Goal: Information Seeking & Learning: Compare options

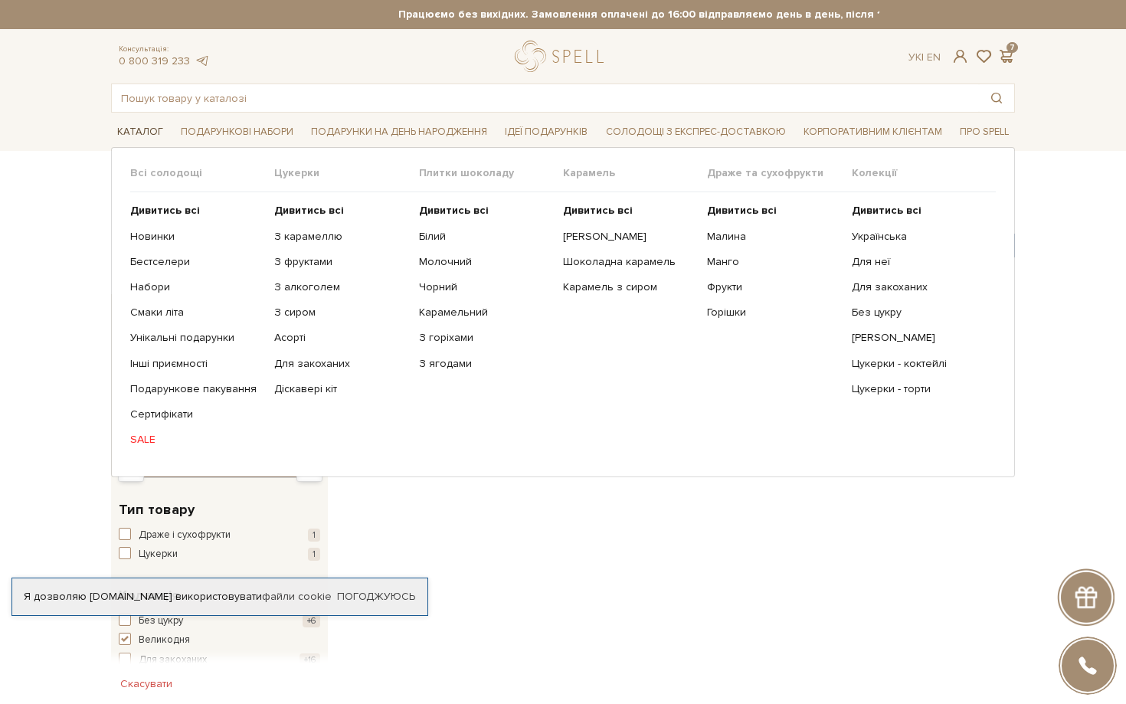
click at [136, 131] on span "Каталог" at bounding box center [140, 132] width 58 height 24
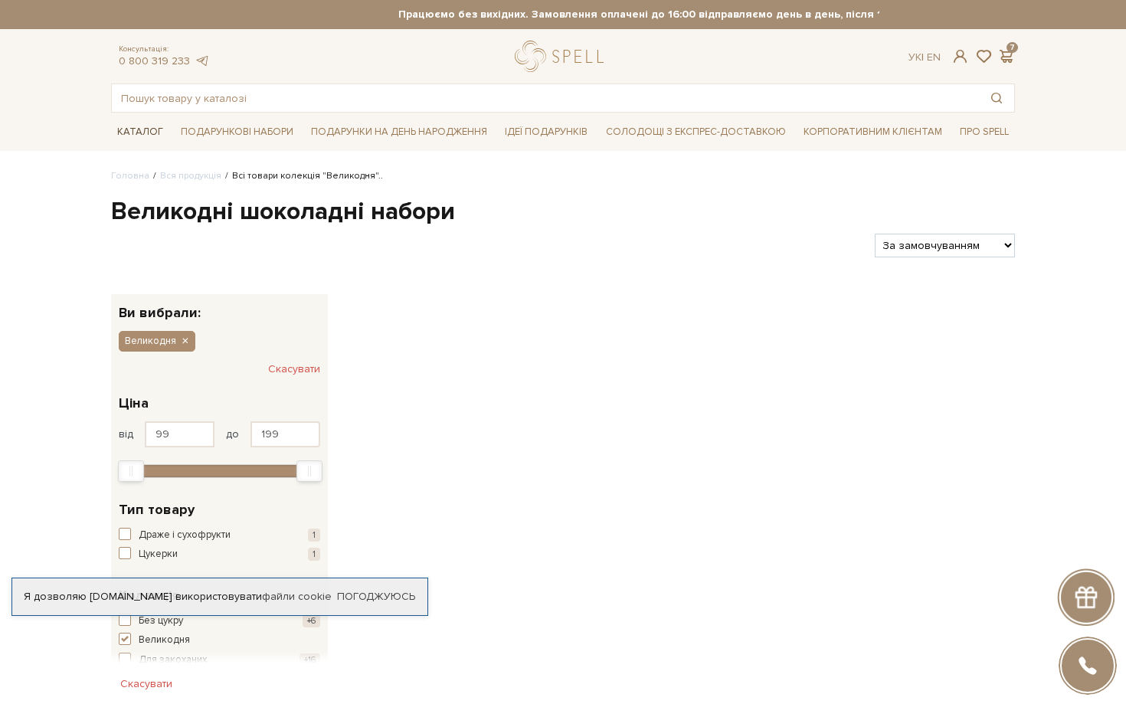
click at [132, 130] on span "Каталог" at bounding box center [140, 132] width 58 height 24
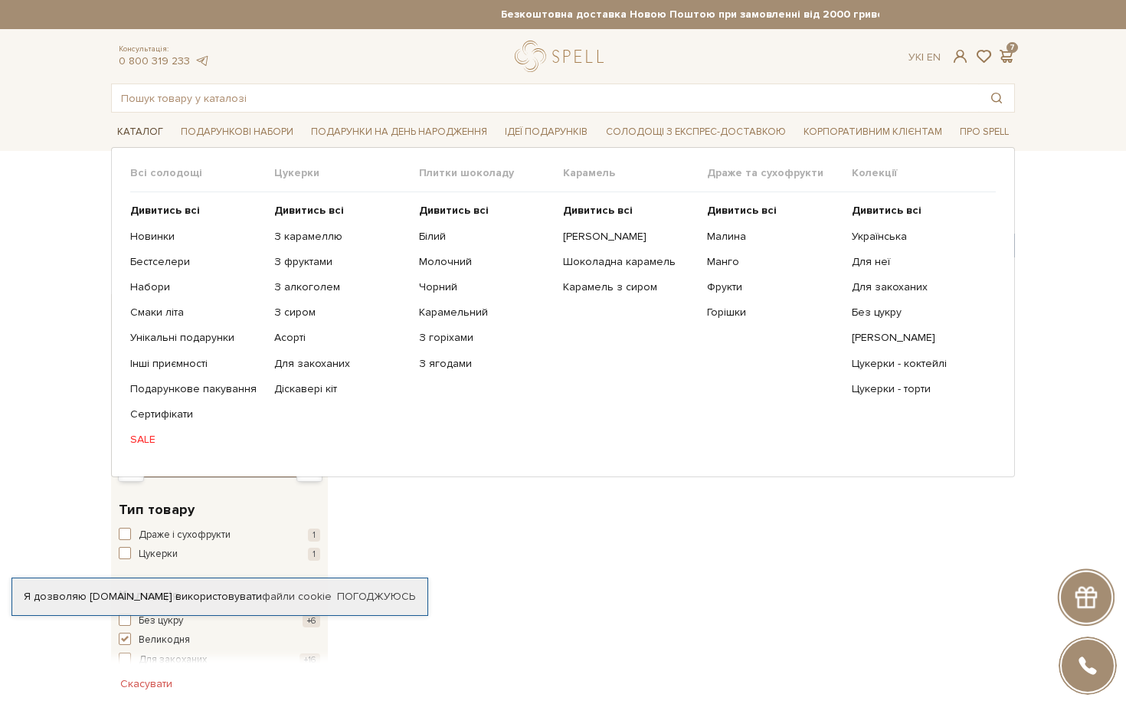
click at [128, 136] on span "Каталог" at bounding box center [140, 132] width 58 height 24
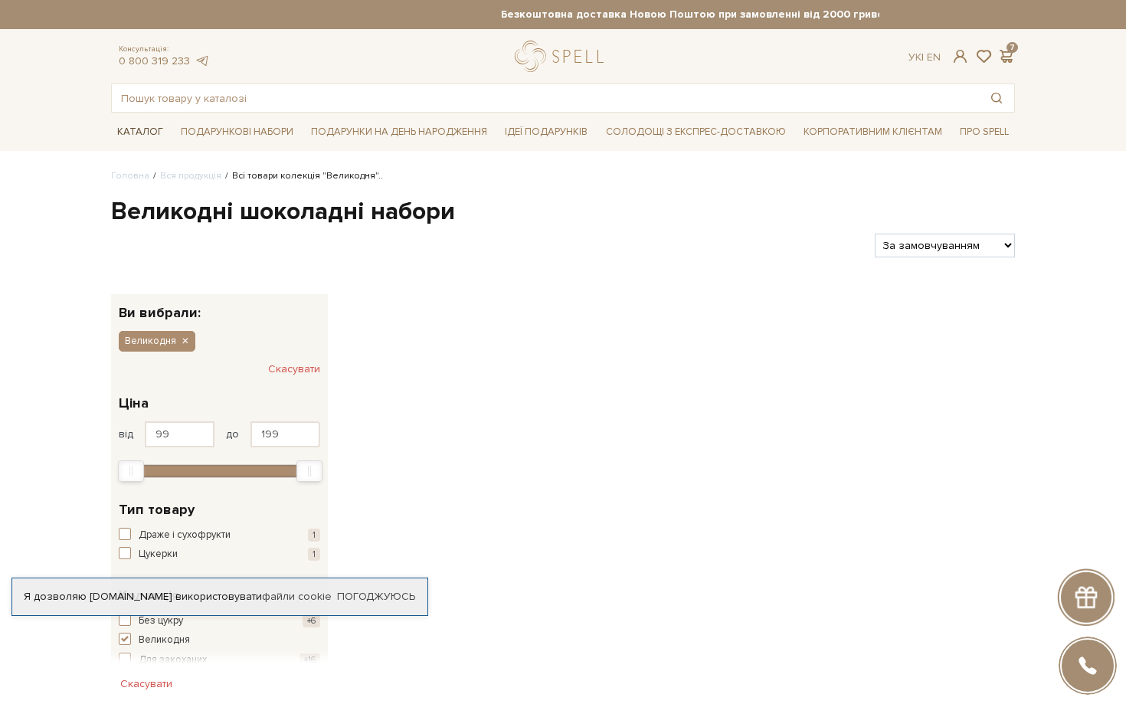
click at [142, 132] on span "Каталог" at bounding box center [140, 132] width 58 height 24
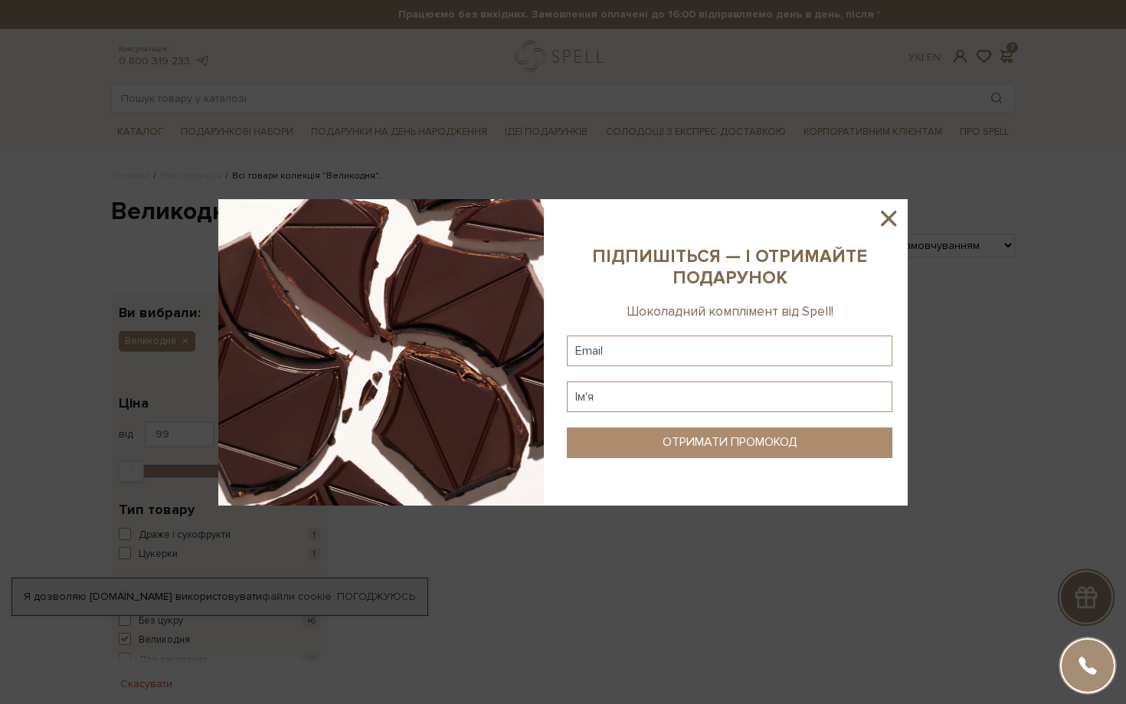
click at [885, 236] on div at bounding box center [563, 352] width 1126 height 704
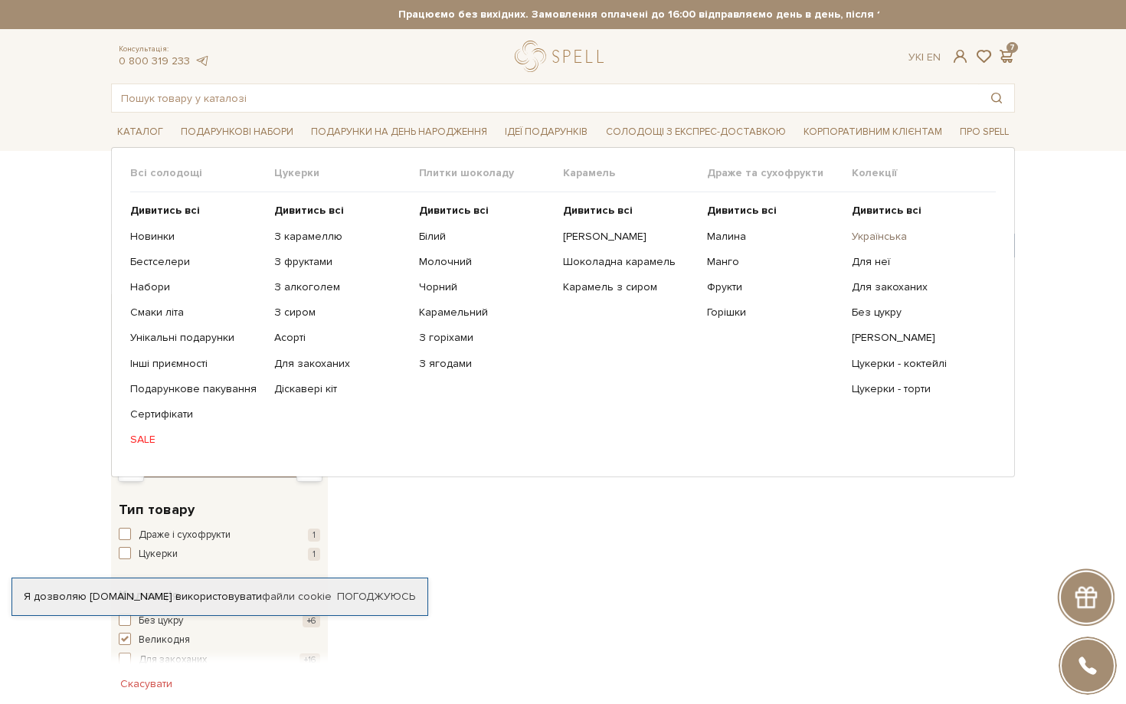
click at [889, 242] on link "Українська" at bounding box center [918, 237] width 132 height 14
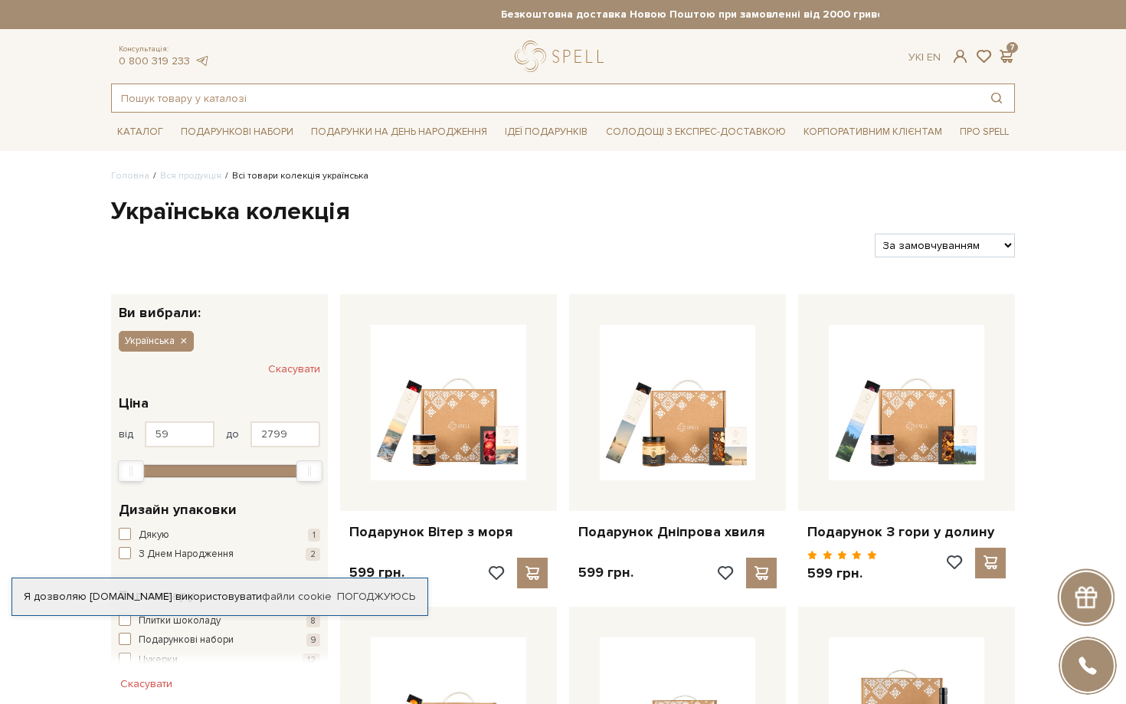
click at [309, 104] on input "text" at bounding box center [545, 98] width 867 height 28
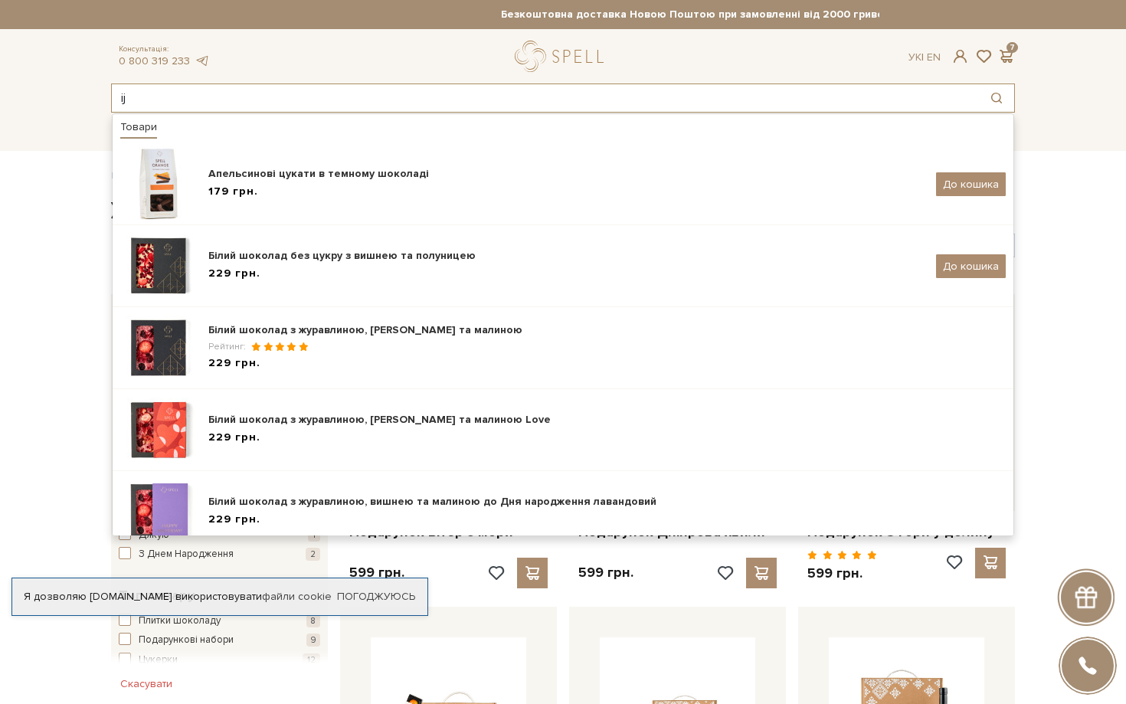
type input "i"
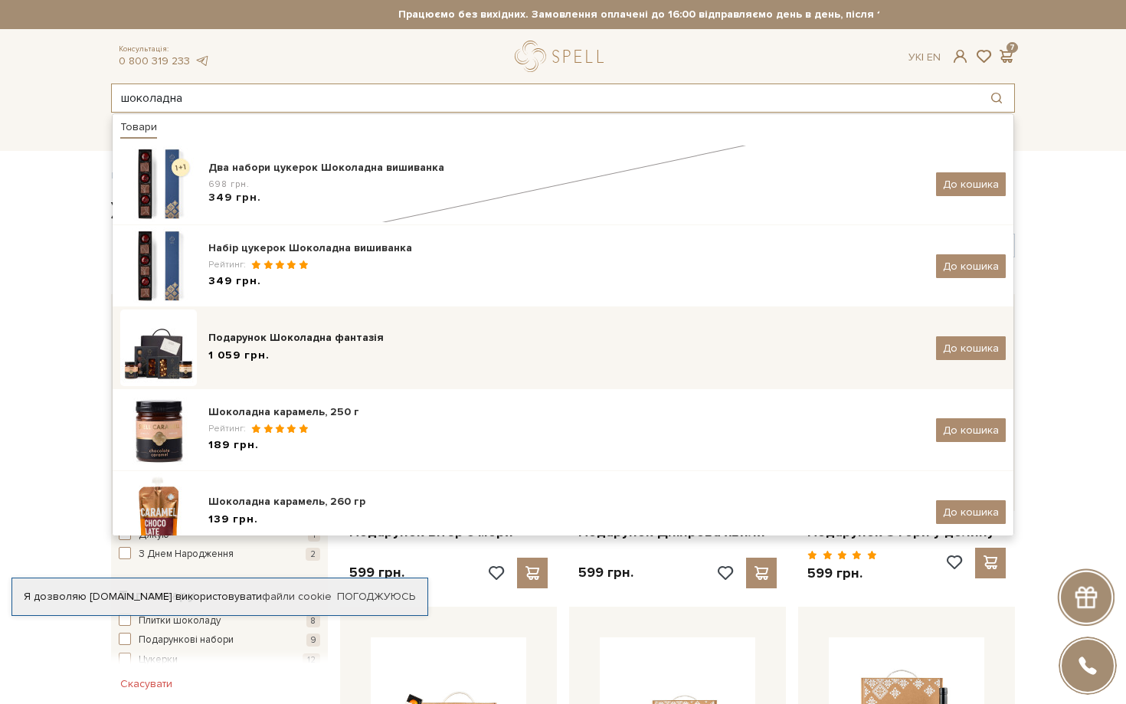
type input "шоколадна"
click at [365, 329] on div "Подарунок Шоколадна фантазія 1 059 грн. До кошика" at bounding box center [562, 347] width 885 height 77
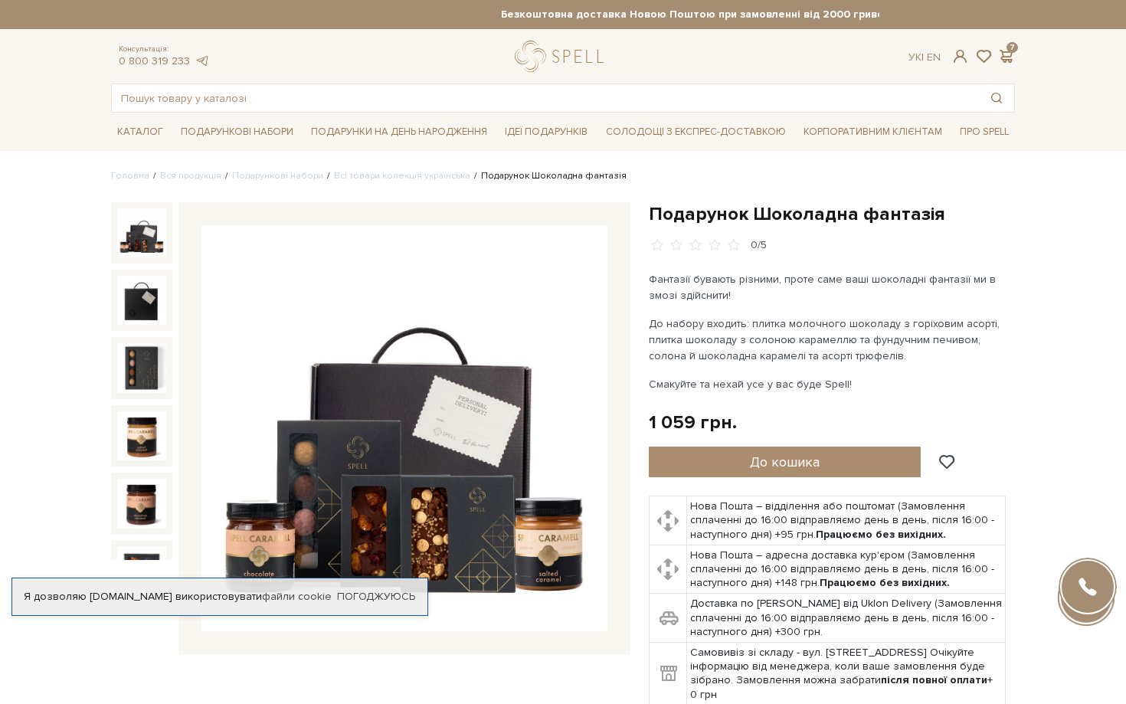
click at [708, 209] on h1 "Подарунок Шоколадна фантазія" at bounding box center [832, 214] width 366 height 24
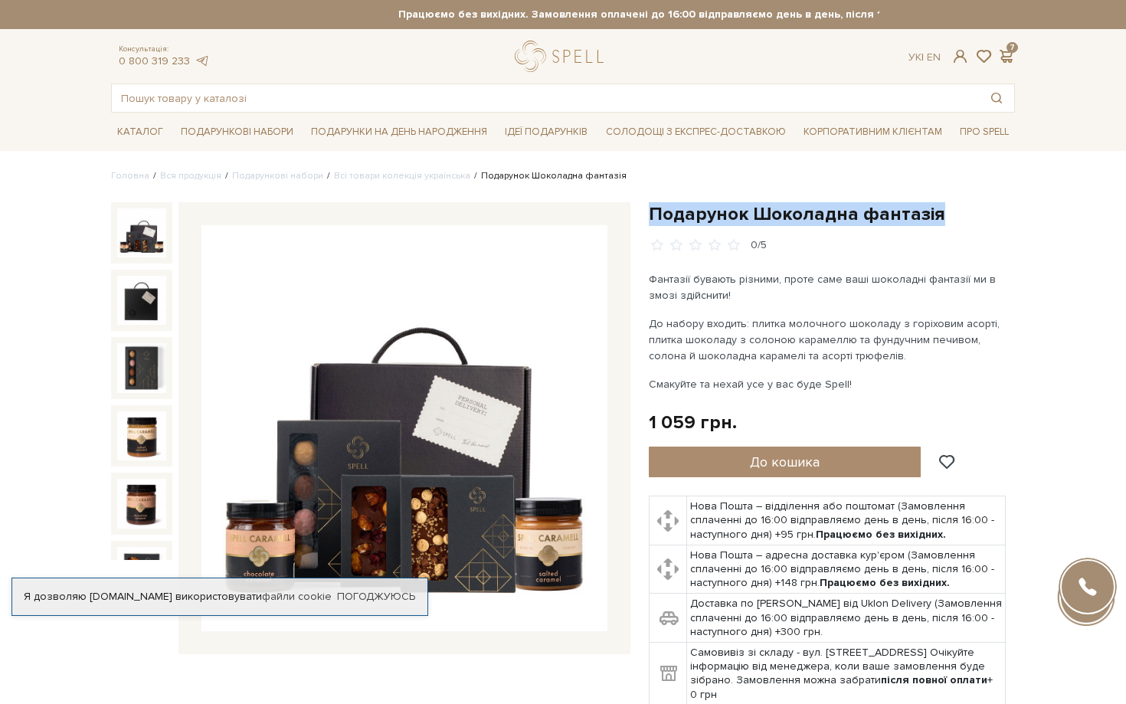
click at [708, 209] on h1 "Подарунок Шоколадна фантазія" at bounding box center [832, 214] width 366 height 24
copy div "Подарунок Шоколадна фантазія"
click at [411, 96] on input "text" at bounding box center [545, 98] width 867 height 28
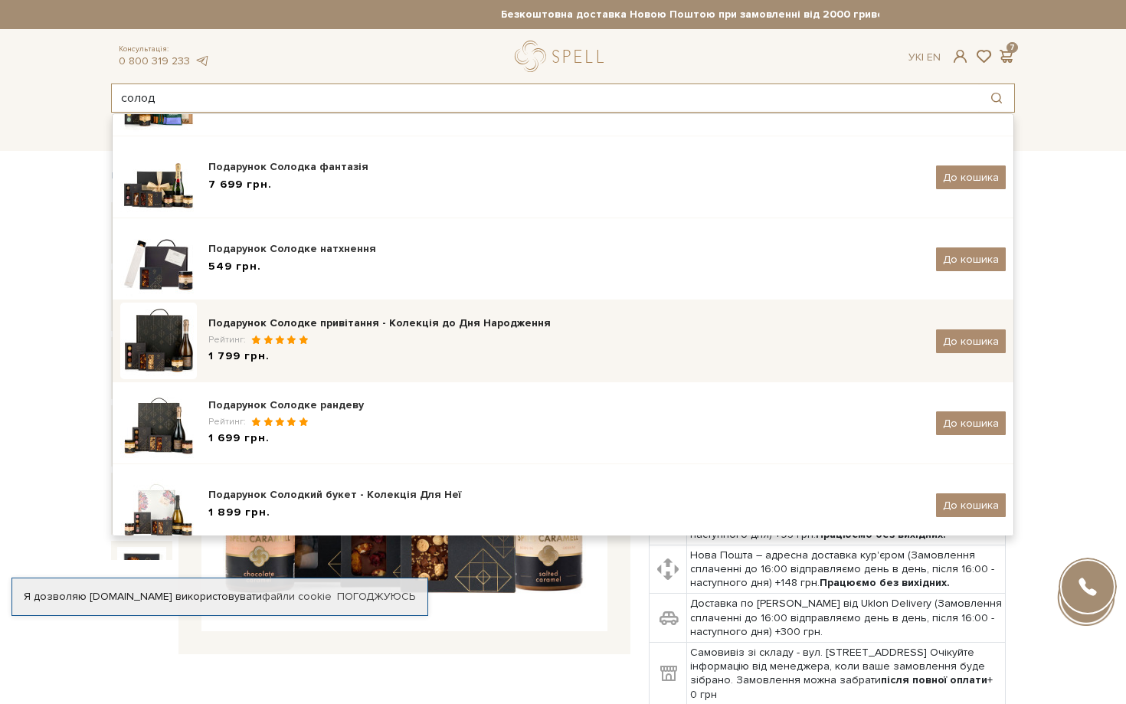
scroll to position [173, 0]
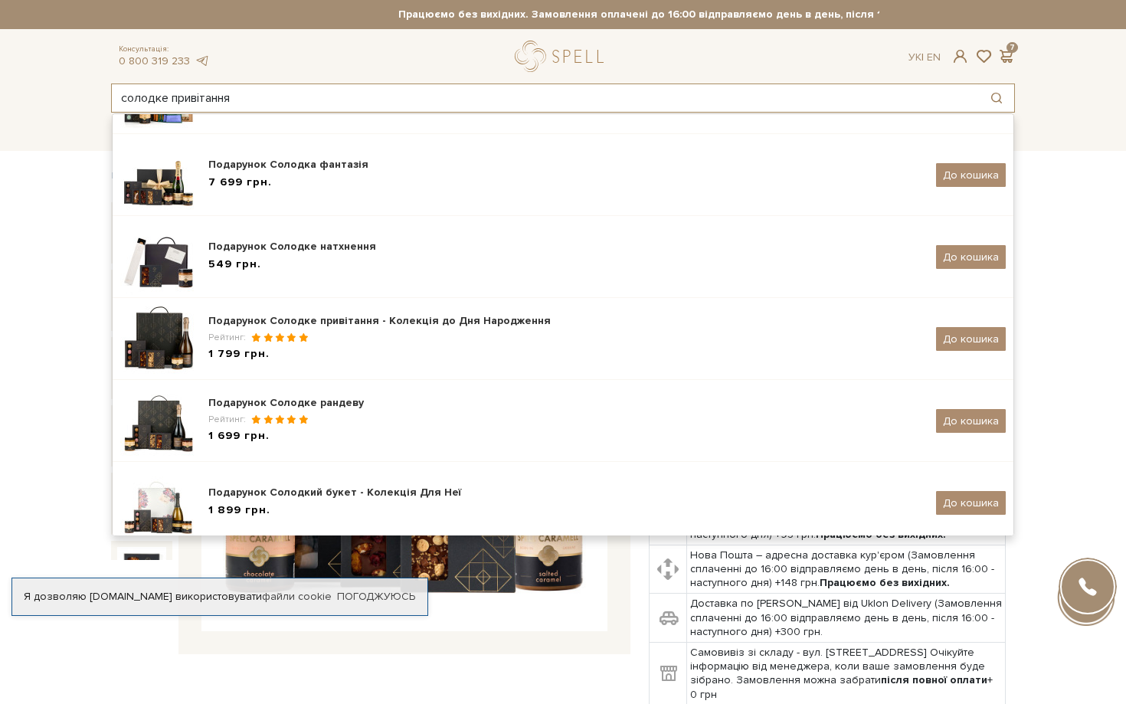
type input "солодке привітання"
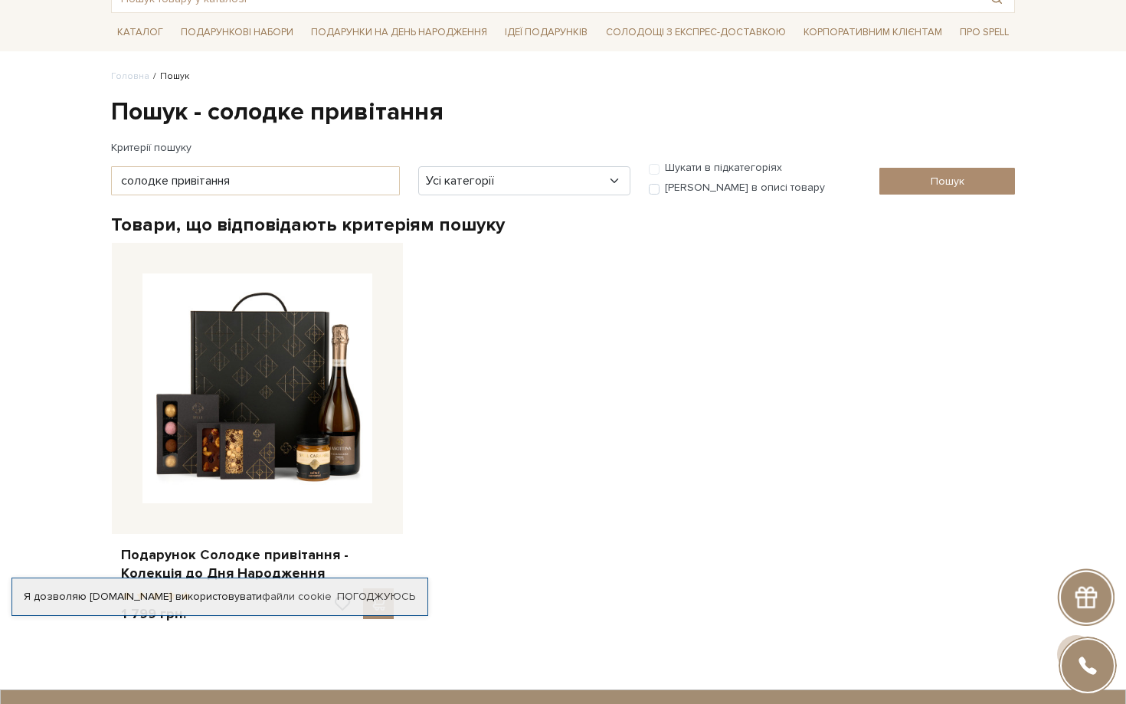
scroll to position [103, 0]
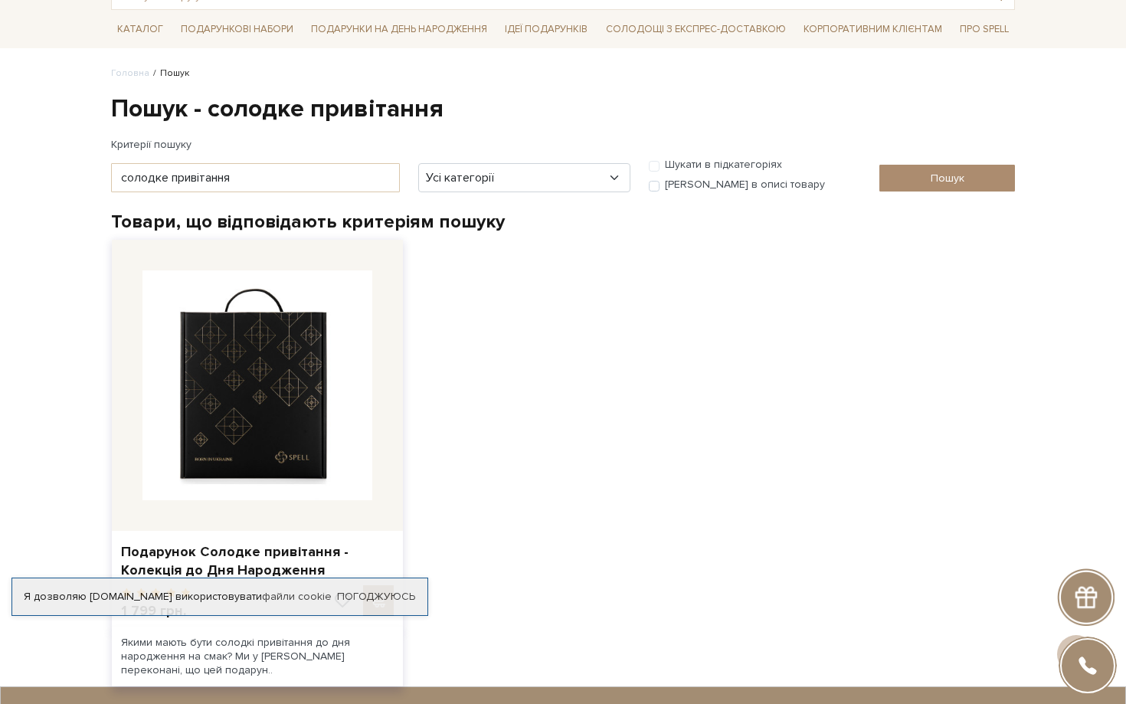
click at [246, 387] on img at bounding box center [257, 385] width 230 height 230
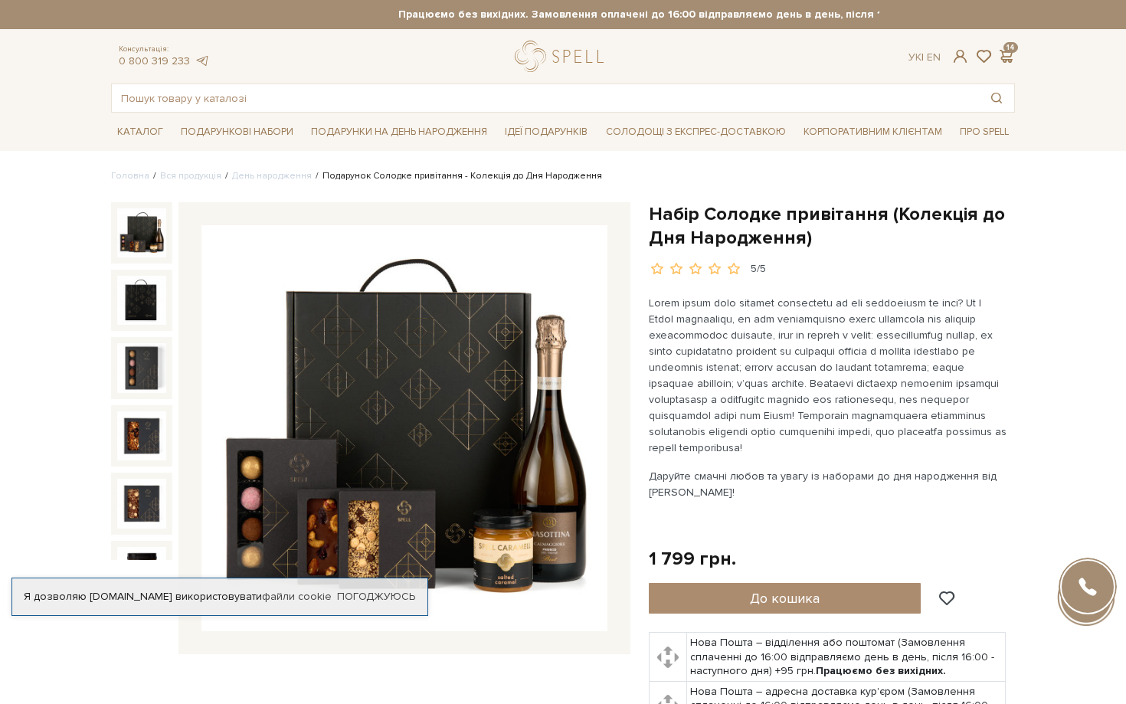
click at [650, 224] on h1 "Набір Солодке привітання (Колекція до Дня Народження)" at bounding box center [832, 225] width 366 height 47
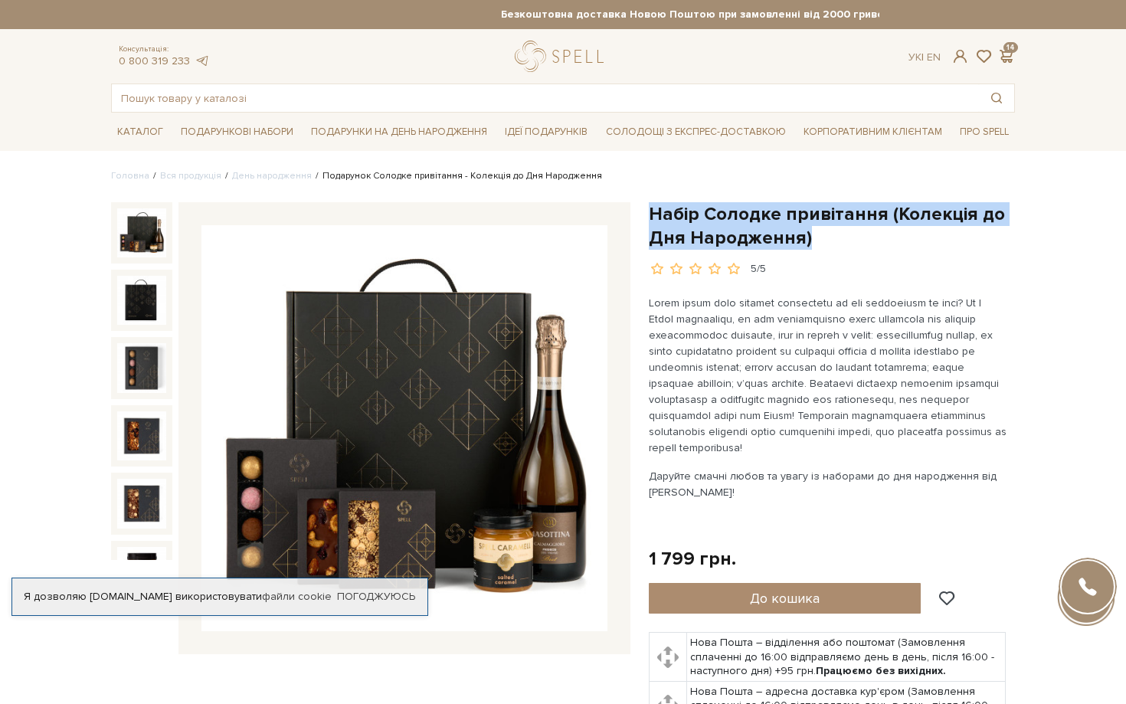
click at [650, 224] on h1 "Набір Солодке привітання (Колекція до Дня Народження)" at bounding box center [832, 225] width 366 height 47
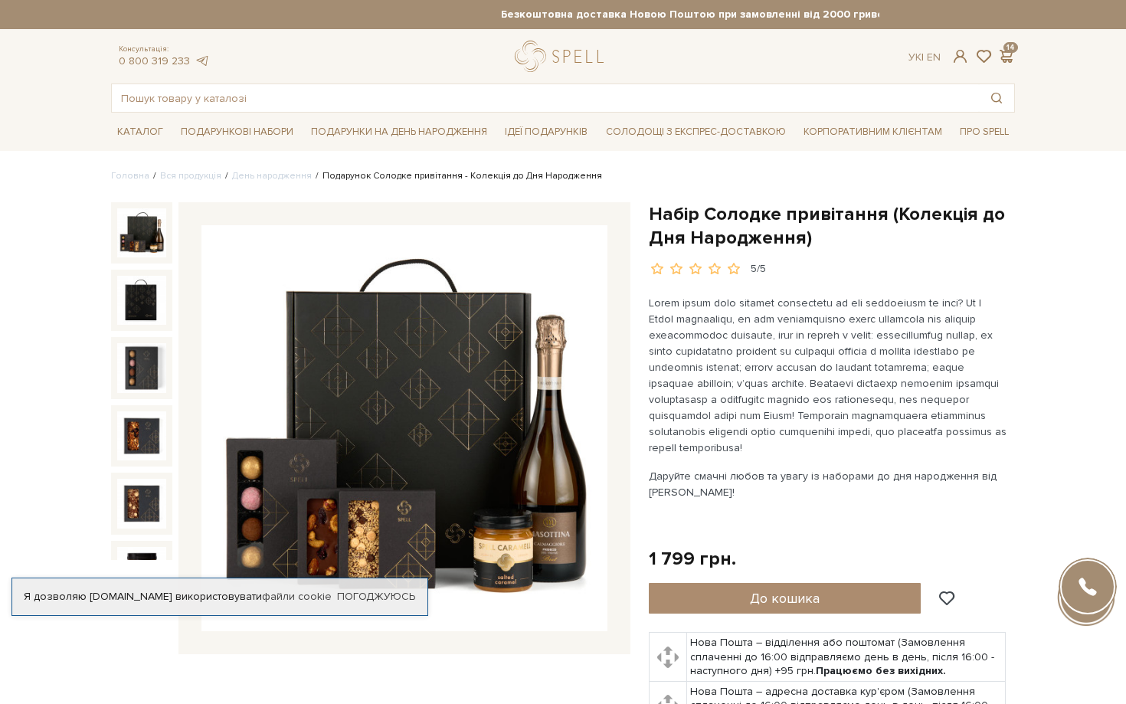
click at [657, 229] on h1 "Набір Солодке привітання (Колекція до Дня Народження)" at bounding box center [832, 225] width 366 height 47
drag, startPoint x: 650, startPoint y: 207, endPoint x: 876, endPoint y: 204, distance: 225.9
click at [876, 204] on h1 "Набір Солодке привітання (Колекція до Дня Народження)" at bounding box center [832, 225] width 366 height 47
copy h1 "Набір Солодке привітання"
click at [273, 103] on input "text" at bounding box center [545, 98] width 867 height 28
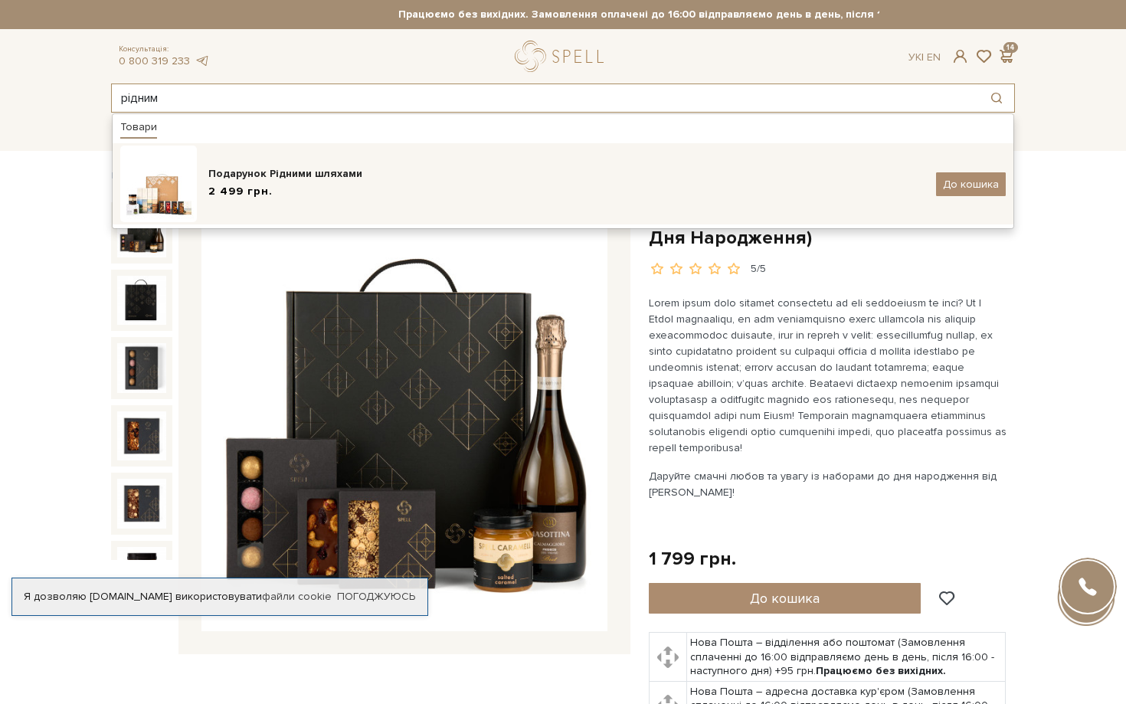
type input "рідним"
click at [333, 195] on div "2 499 грн." at bounding box center [566, 192] width 716 height 16
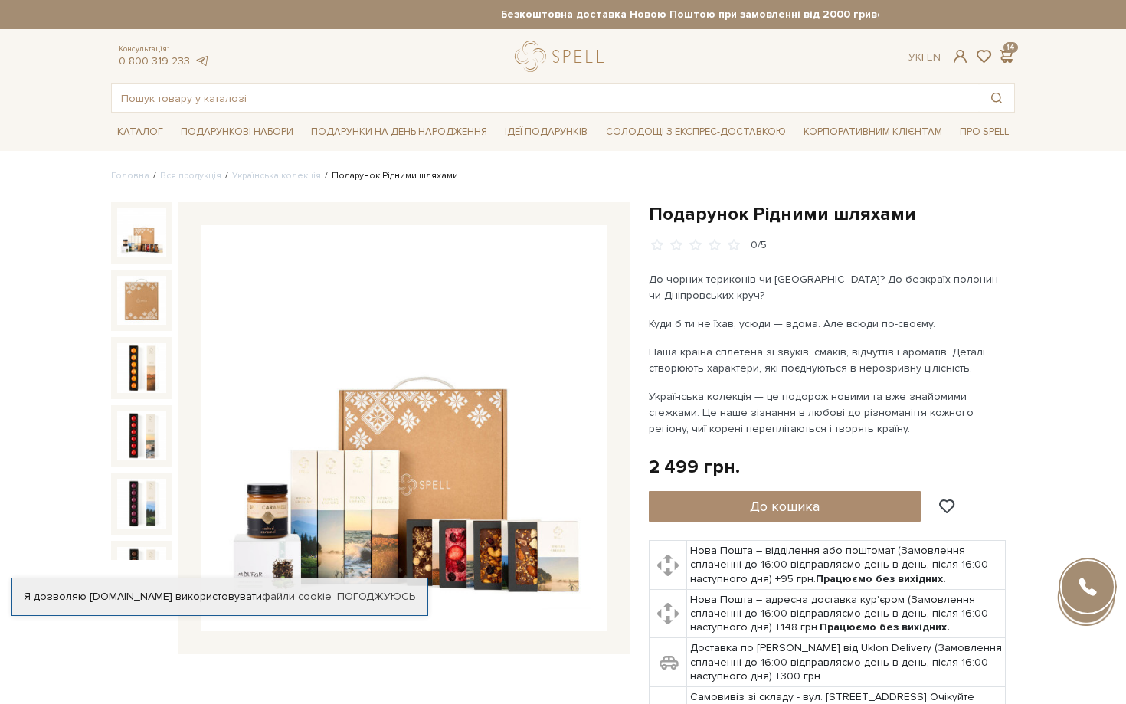
click at [766, 221] on h1 "Подарунок Рідними шляхами" at bounding box center [832, 214] width 366 height 24
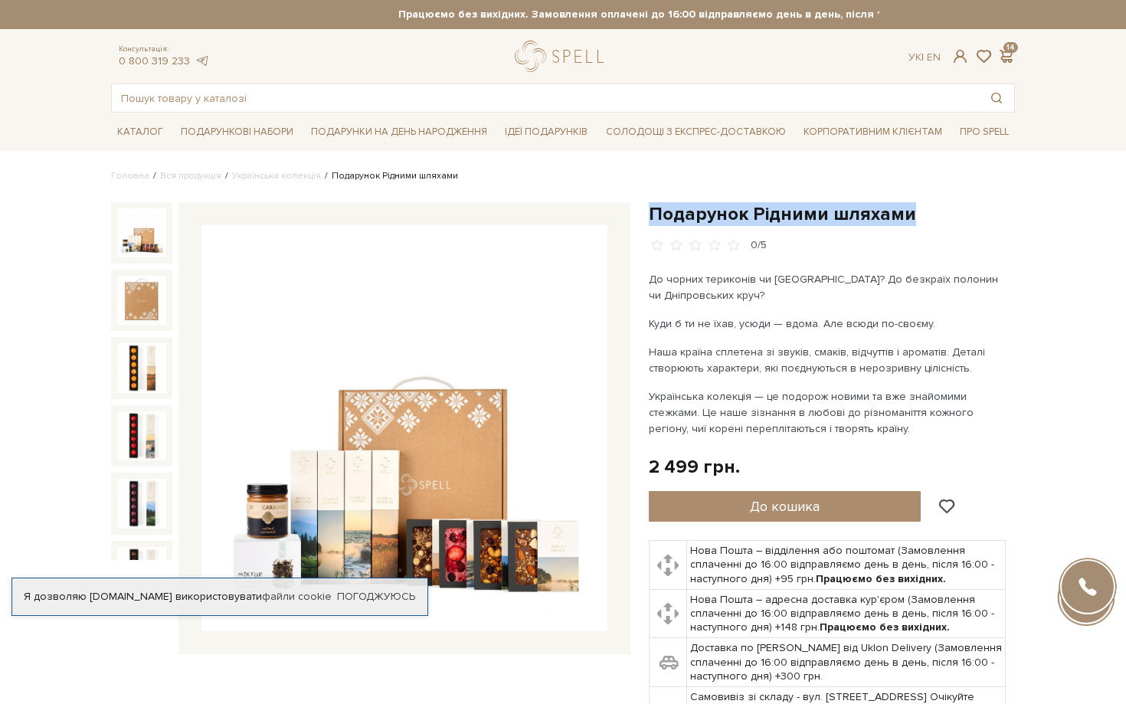
click at [766, 221] on h1 "Подарунок Рідними шляхами" at bounding box center [832, 214] width 366 height 24
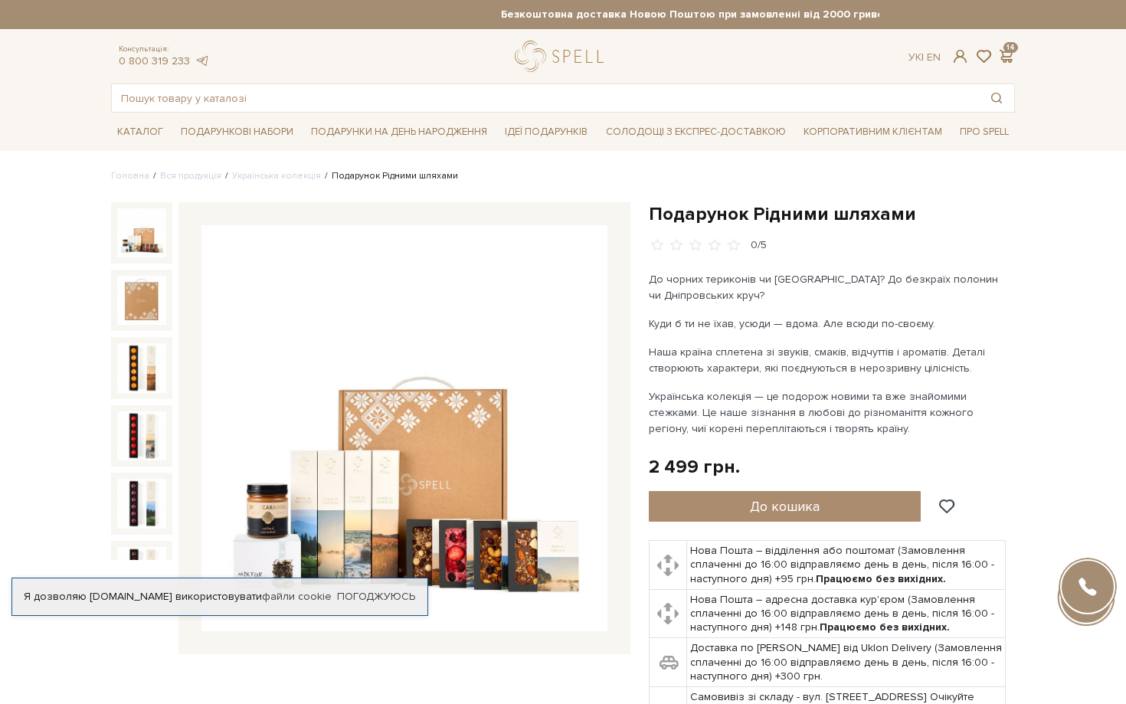
click at [301, 47] on div "Консультація: 0 800 319 233 Ук | En | 14" at bounding box center [563, 56] width 922 height 31
click at [261, 103] on input "text" at bounding box center [545, 98] width 867 height 28
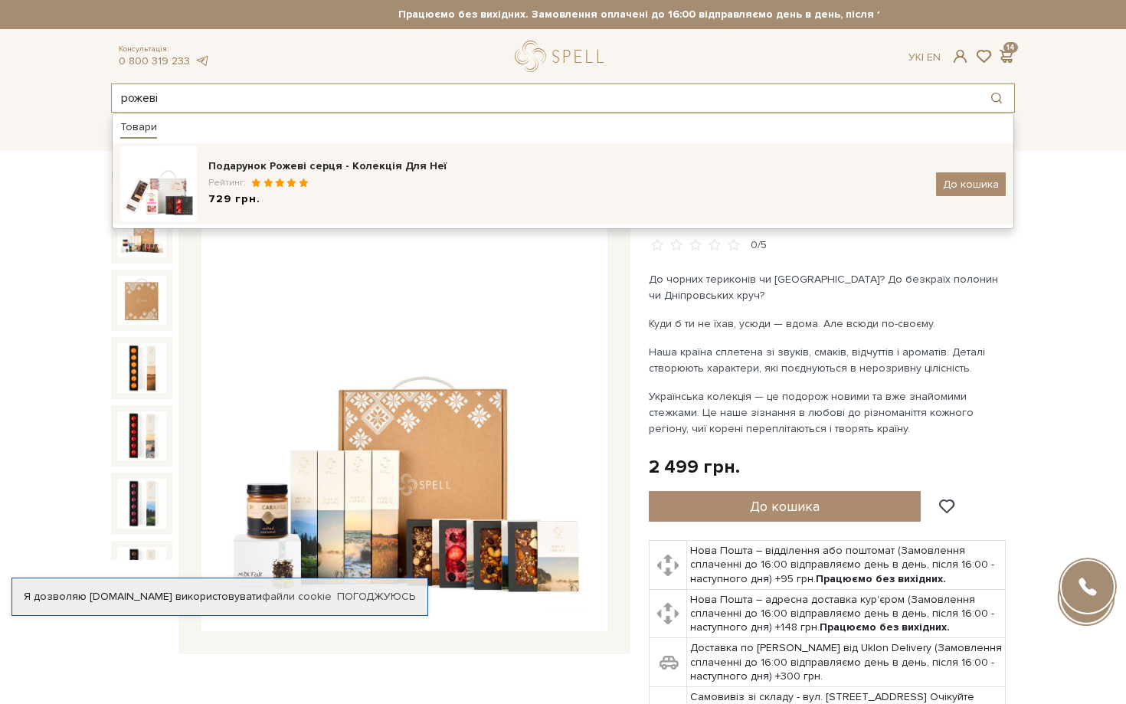
type input "рожеві"
click at [273, 172] on div "Подарунок Рожеві серця - Колекція Для Неї" at bounding box center [566, 166] width 716 height 15
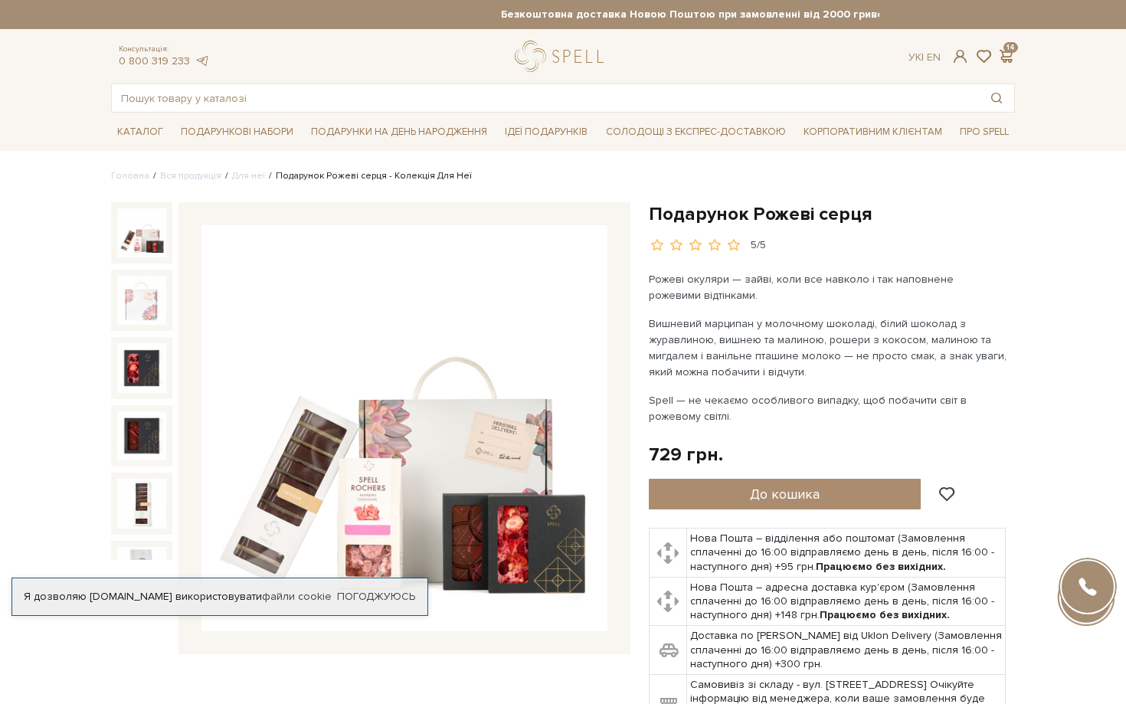
click at [735, 217] on h1 "Подарунок Рожеві серця" at bounding box center [832, 214] width 366 height 24
copy div "Подарунок Рожеві серця"
click at [316, 95] on input "text" at bounding box center [545, 98] width 867 height 28
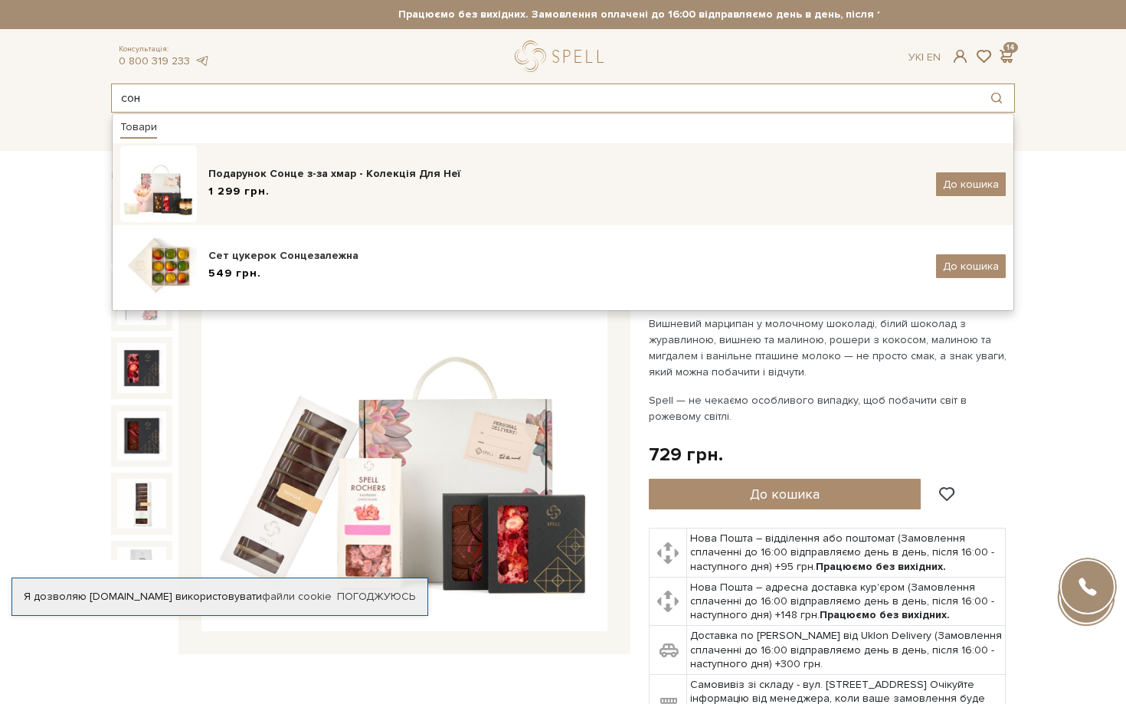
type input "сон"
click at [301, 190] on div "1 299 грн." at bounding box center [566, 192] width 716 height 16
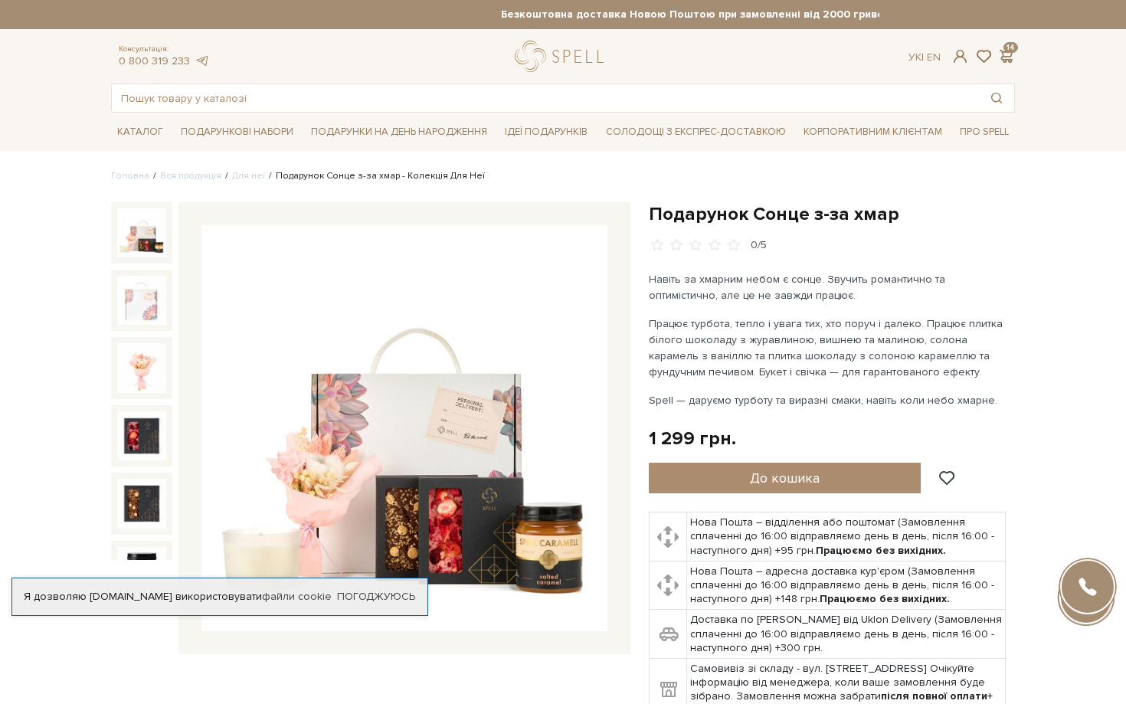
click at [692, 211] on h1 "Подарунок Сонце з-за хмар" at bounding box center [832, 214] width 366 height 24
copy div "Подарунок Сонце з-за хмар"
click at [380, 98] on input "text" at bounding box center [545, 98] width 867 height 28
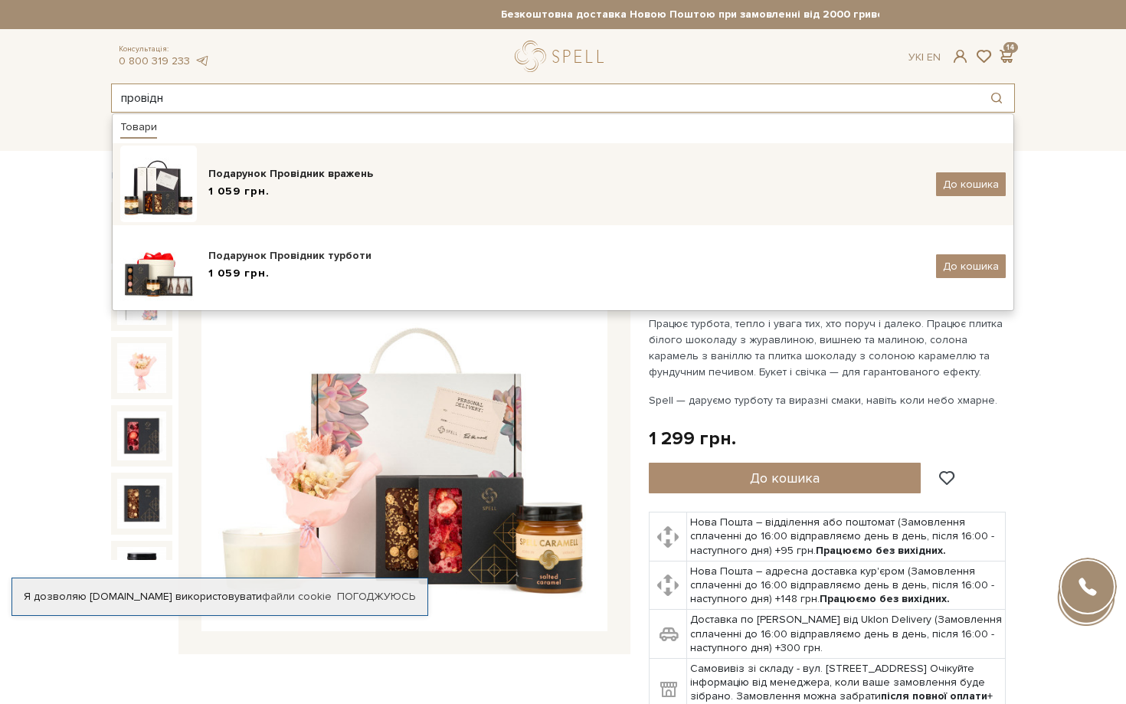
type input "провідн"
click at [401, 178] on div "Подарунок Провідник вражень" at bounding box center [566, 173] width 716 height 15
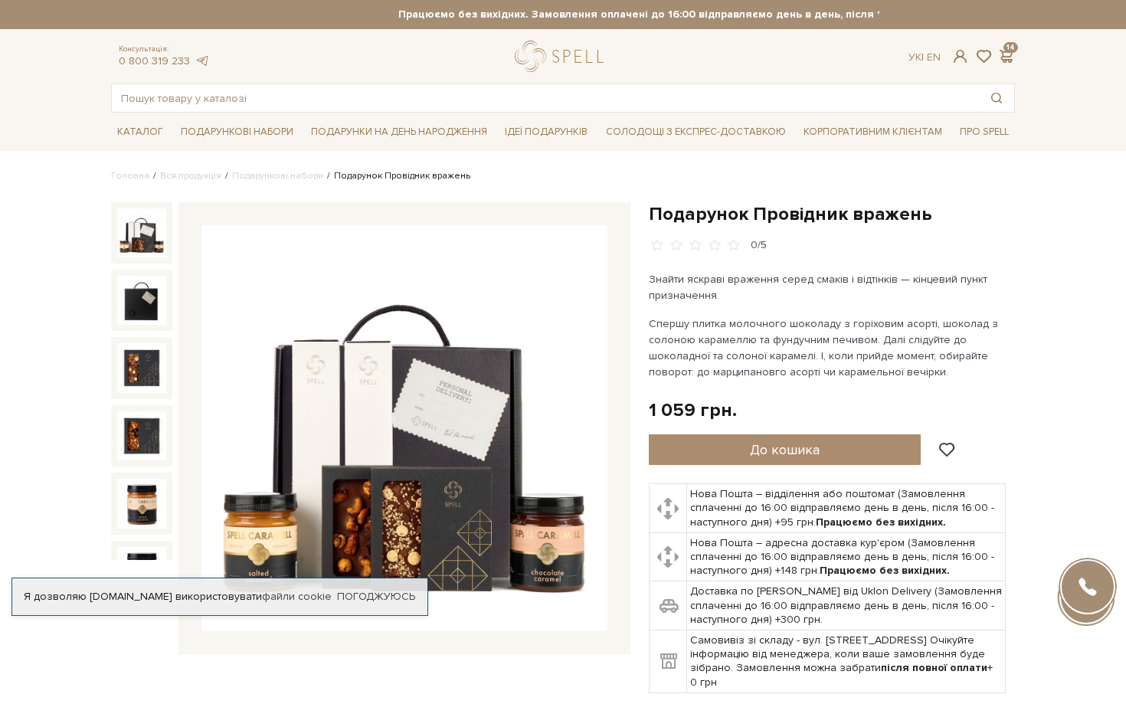
click at [696, 216] on h1 "Подарунок Провідник вражень" at bounding box center [832, 214] width 366 height 24
copy div "Подарунок Провідник вражень"
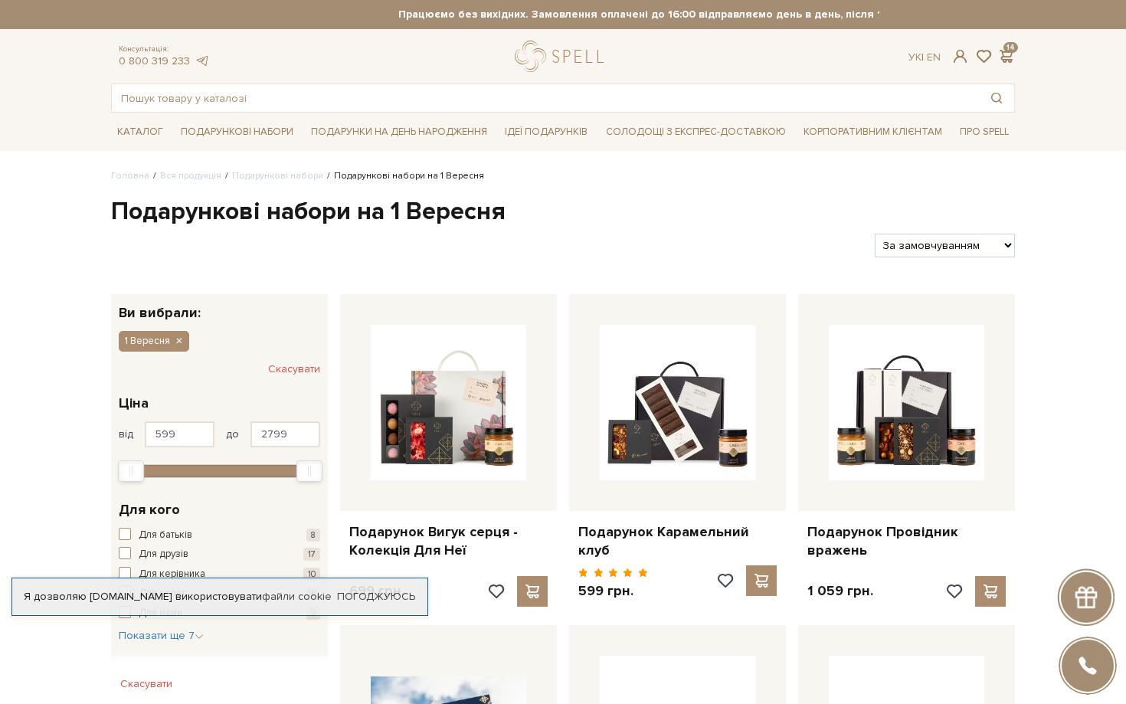
click at [852, 18] on strong "Працюємо без вихідних. Замовлення оплачені до 16:00 відправляємо день в день, п…" at bounding box center [699, 15] width 904 height 14
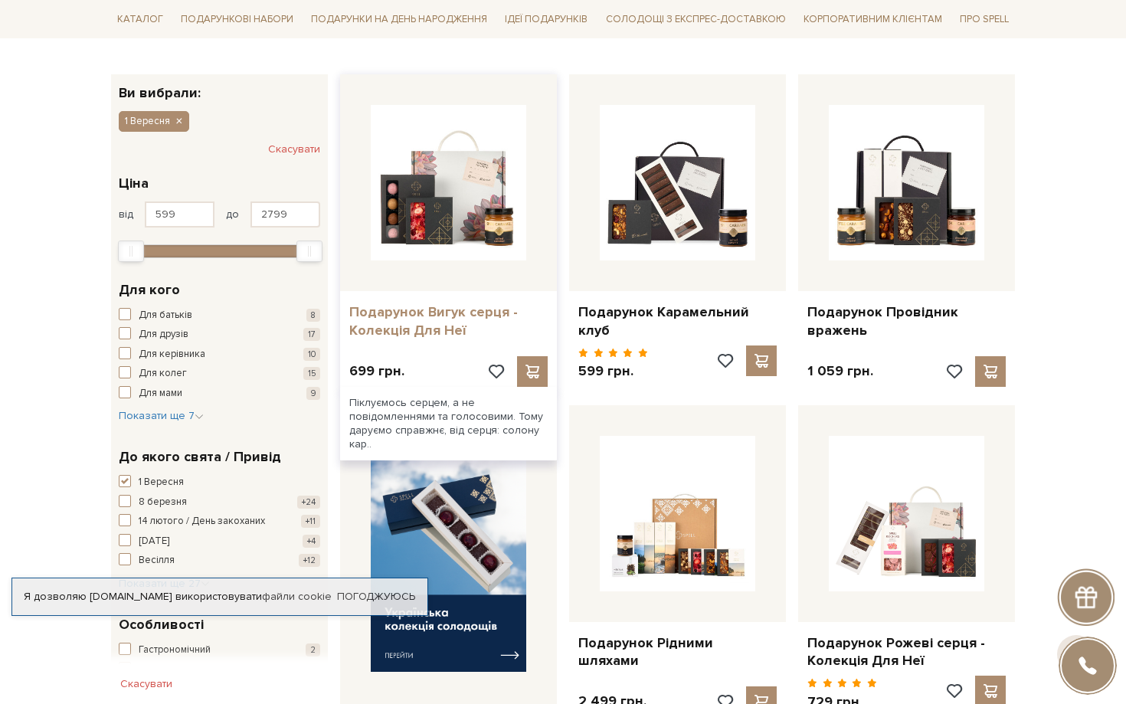
scroll to position [453, 0]
